Goal: Find contact information: Find contact information

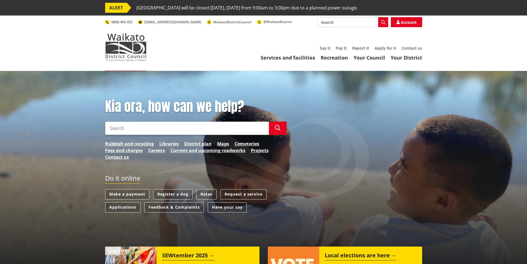
click at [196, 129] on input "Search" at bounding box center [187, 128] width 164 height 13
click at [135, 143] on link "Rubbish and recycling" at bounding box center [129, 143] width 49 height 7
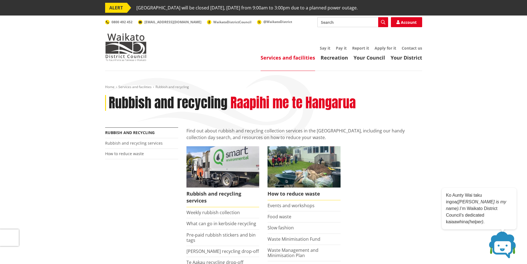
click at [357, 20] on input "Search" at bounding box center [353, 22] width 71 height 10
type input "replace red rubbish bin"
click at [383, 22] on icon "button" at bounding box center [383, 22] width 4 height 4
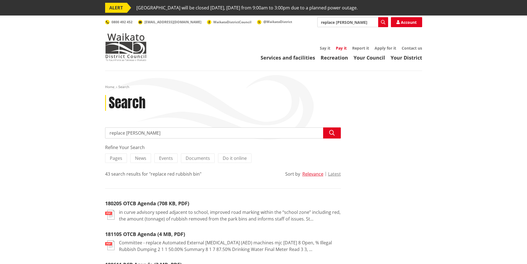
click at [338, 49] on link "Pay it" at bounding box center [341, 47] width 11 height 5
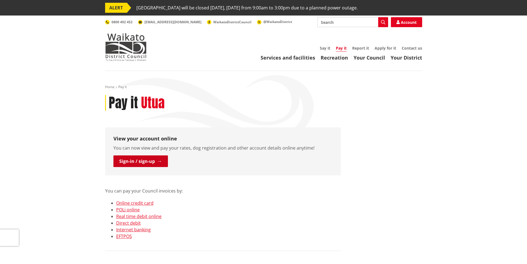
click at [129, 157] on link "Sign-in / sign-up" at bounding box center [140, 161] width 55 height 12
click at [419, 48] on link "Contact us" at bounding box center [412, 47] width 20 height 5
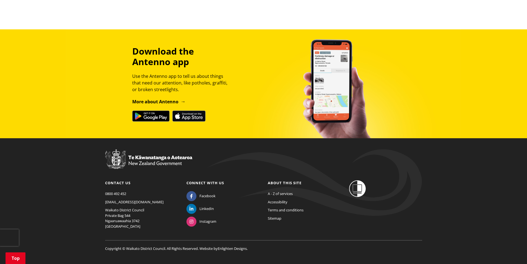
scroll to position [464, 0]
